Goal: Task Accomplishment & Management: Use online tool/utility

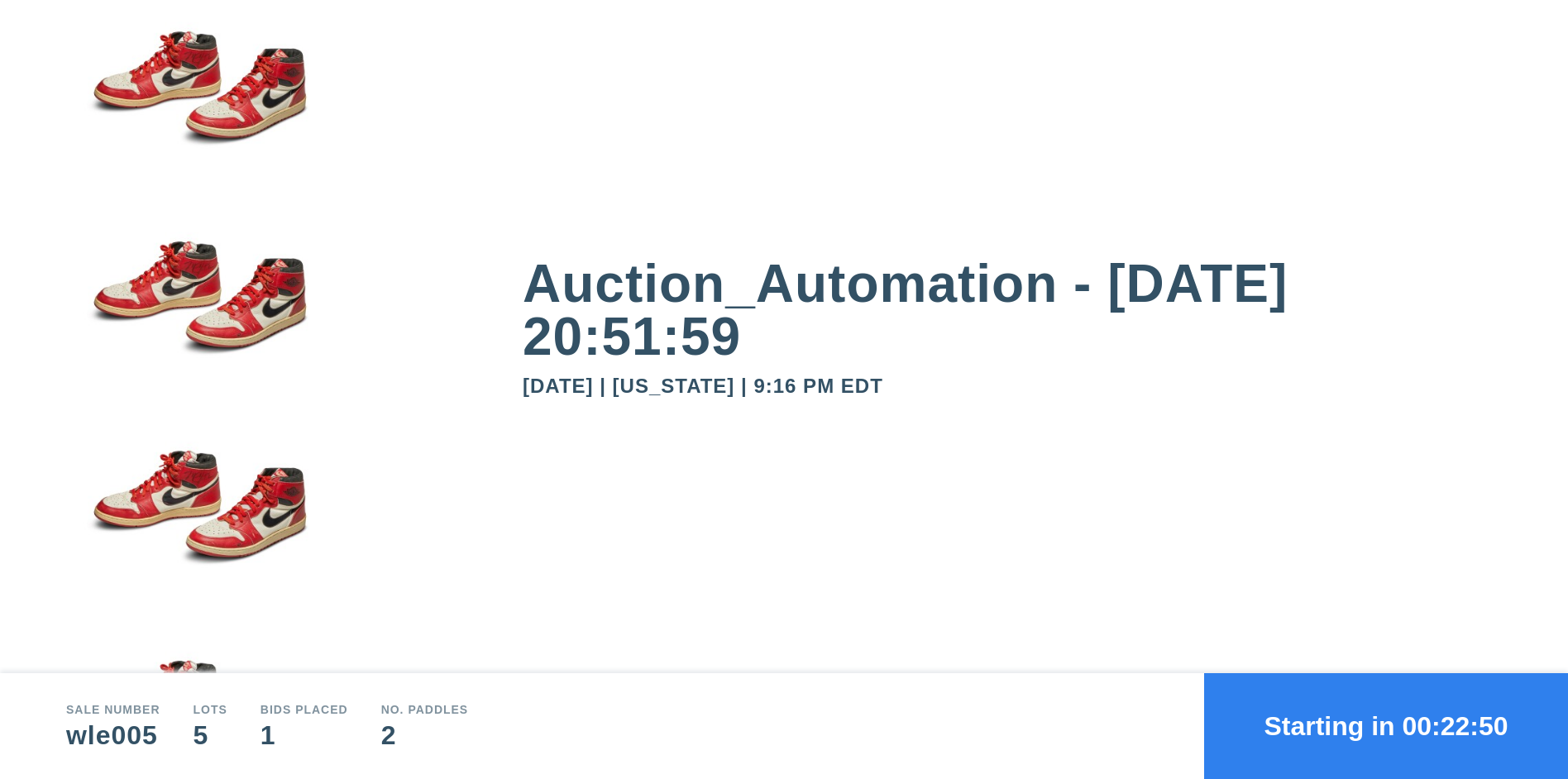
click at [1386, 726] on button "Starting in 00:22:50" at bounding box center [1386, 726] width 364 height 106
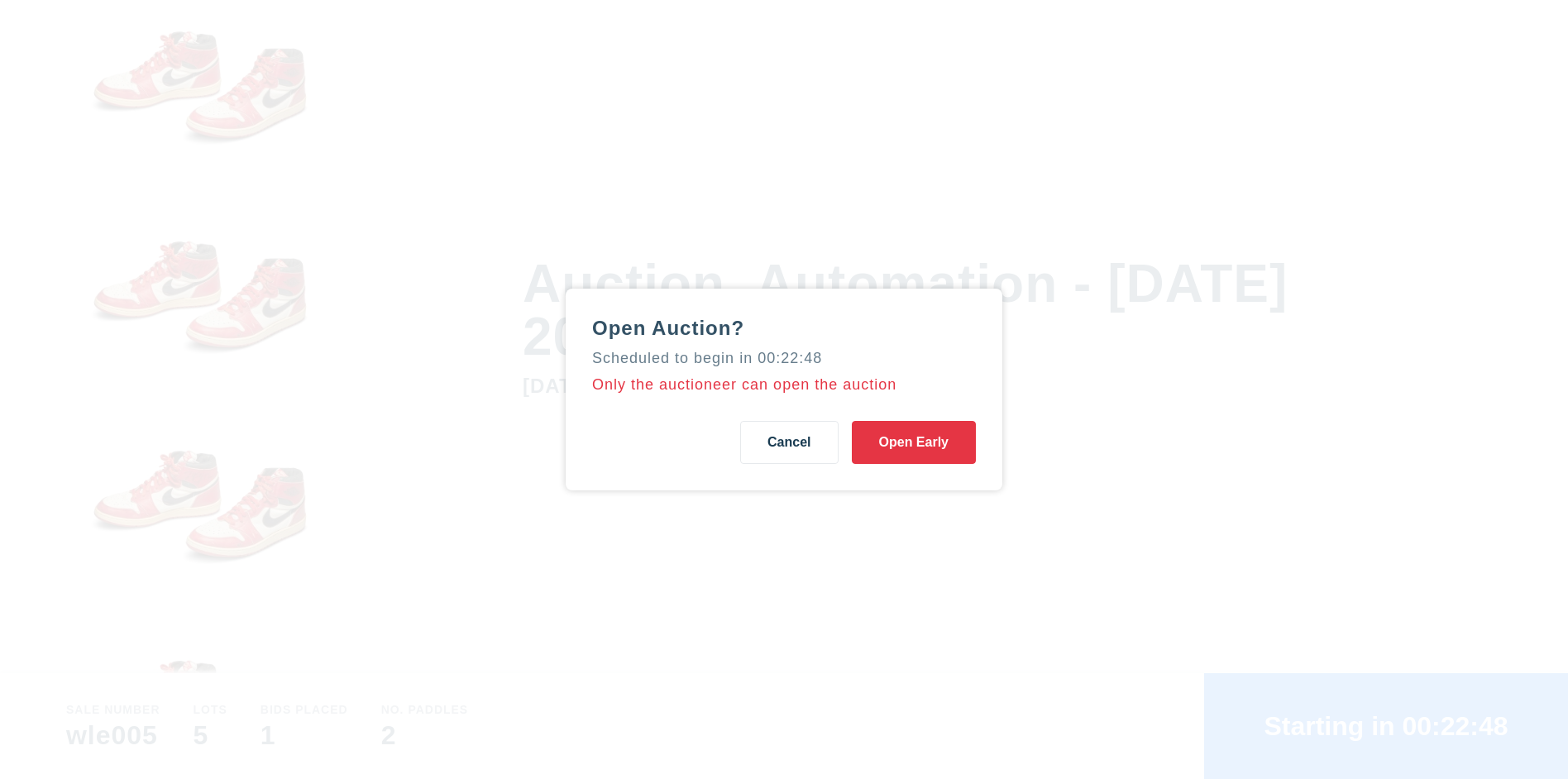
click at [913, 443] on button "Open Early" at bounding box center [914, 442] width 124 height 43
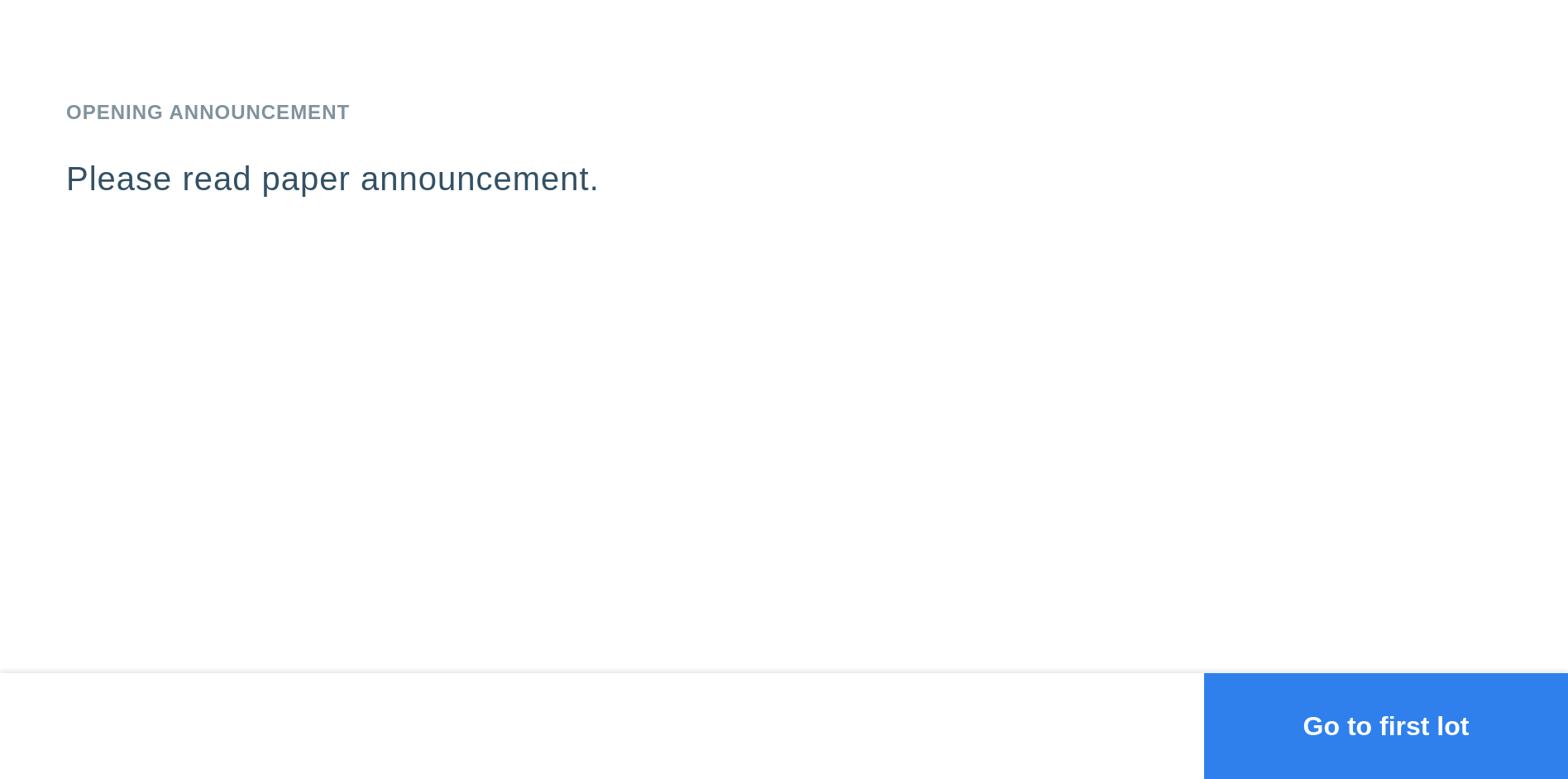
click at [1386, 726] on button "Go to first lot" at bounding box center [1386, 726] width 364 height 106
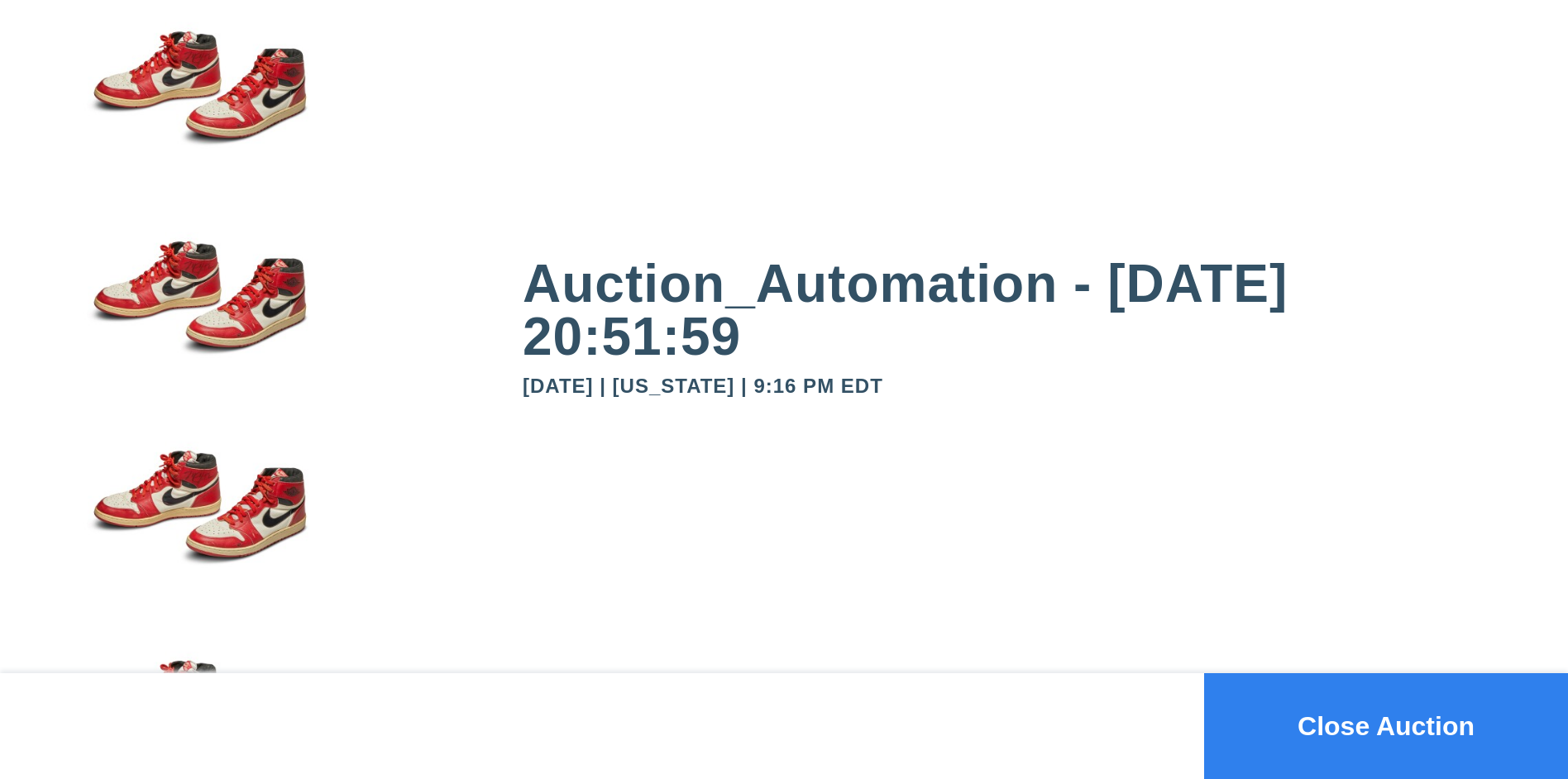
click at [1386, 726] on button "Close Auction" at bounding box center [1386, 726] width 364 height 106
